Goal: Entertainment & Leisure: Consume media (video, audio)

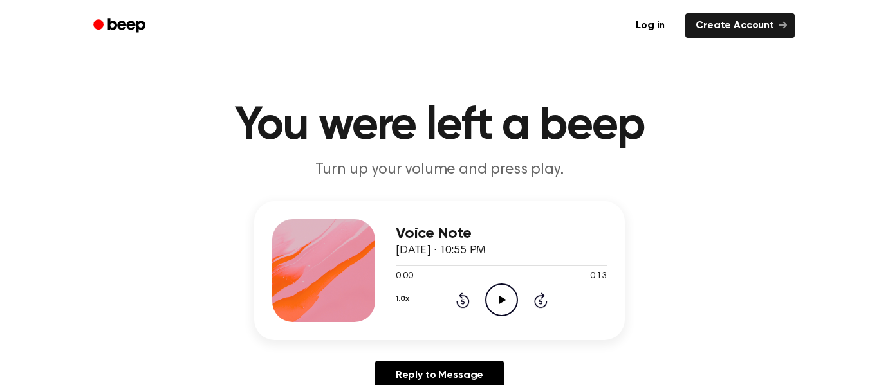
click at [495, 318] on div "Voice Note October 13, 2025 · 10:55 PM 0:00 0:13 Your browser does not support …" at bounding box center [501, 270] width 211 height 103
click at [492, 315] on icon "Play Audio" at bounding box center [501, 300] width 33 height 33
click at [491, 310] on icon "Play Audio" at bounding box center [501, 300] width 33 height 33
click at [490, 295] on icon "Play Audio" at bounding box center [501, 300] width 33 height 33
click at [502, 296] on icon "Play Audio" at bounding box center [501, 300] width 33 height 33
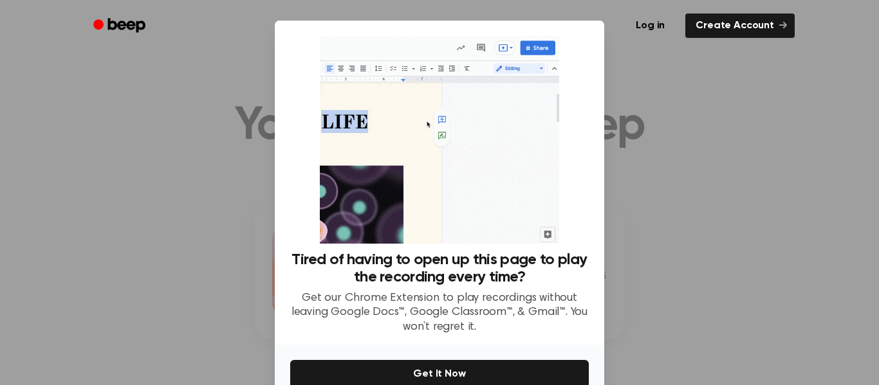
click at [189, 239] on div at bounding box center [439, 192] width 879 height 385
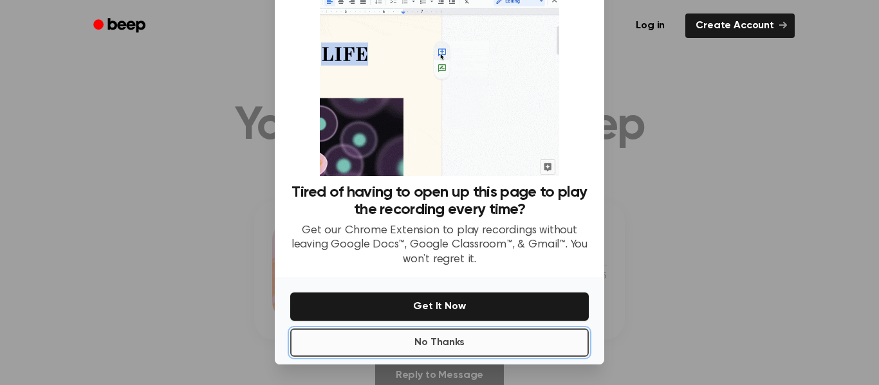
click at [353, 354] on button "No Thanks" at bounding box center [439, 343] width 298 height 28
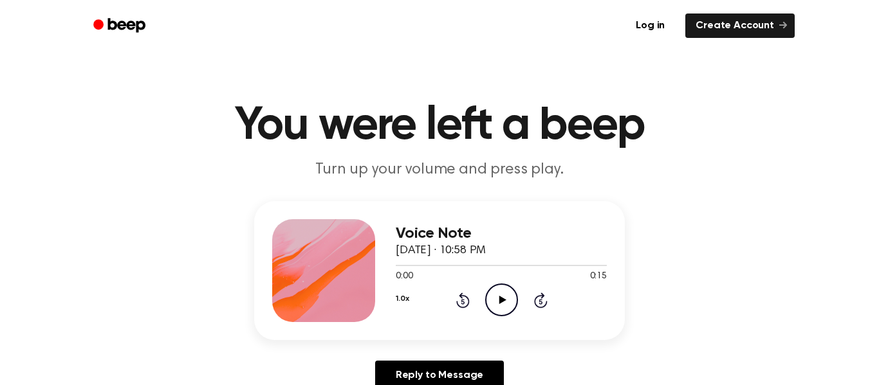
click at [506, 296] on icon "Play Audio" at bounding box center [501, 300] width 33 height 33
click at [500, 302] on icon at bounding box center [502, 300] width 7 height 8
click at [525, 300] on div "1.0x Rewind 5 seconds Play Audio Skip 5 seconds" at bounding box center [501, 300] width 211 height 33
click at [496, 306] on icon "Play Audio" at bounding box center [501, 300] width 33 height 33
click at [509, 300] on icon "Pause Audio" at bounding box center [501, 300] width 33 height 33
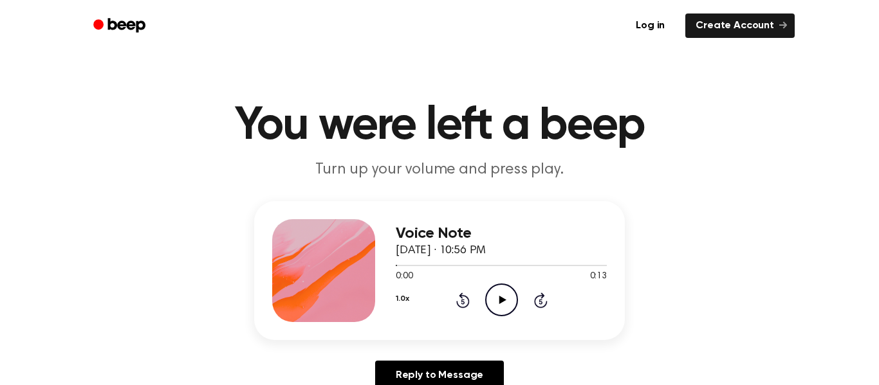
click at [504, 304] on icon "Play Audio" at bounding box center [501, 300] width 33 height 33
click at [502, 314] on icon "Play Audio" at bounding box center [501, 300] width 33 height 33
click at [508, 302] on icon "Play Audio" at bounding box center [501, 300] width 33 height 33
click at [498, 298] on icon "Play Audio" at bounding box center [501, 300] width 33 height 33
click at [499, 300] on icon at bounding box center [502, 300] width 7 height 8
